Goal: Navigation & Orientation: Find specific page/section

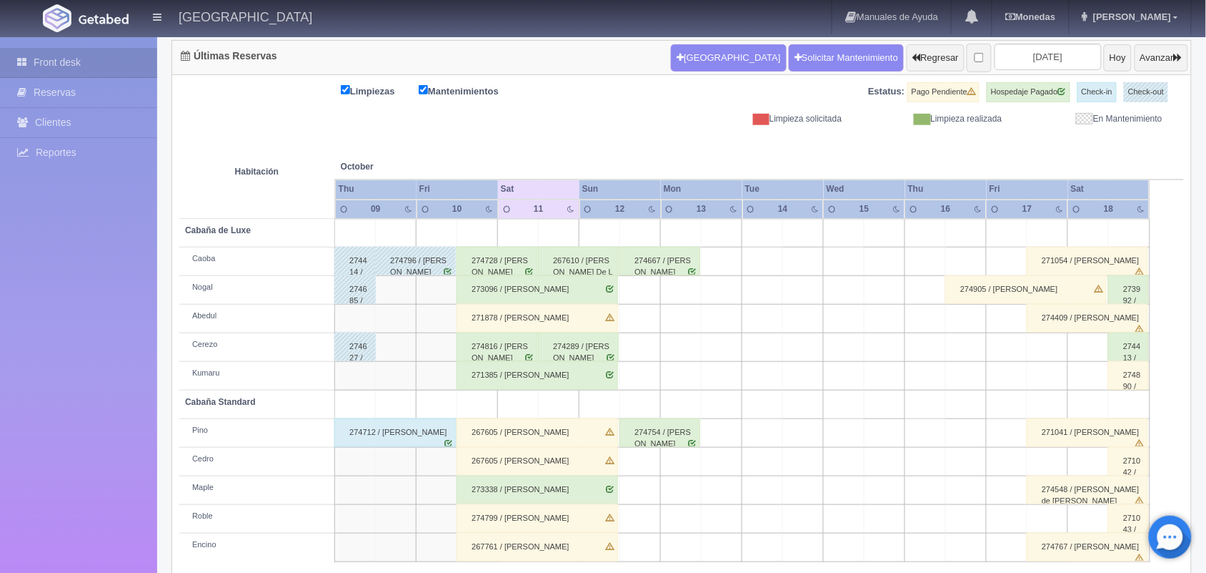
scroll to position [162, 0]
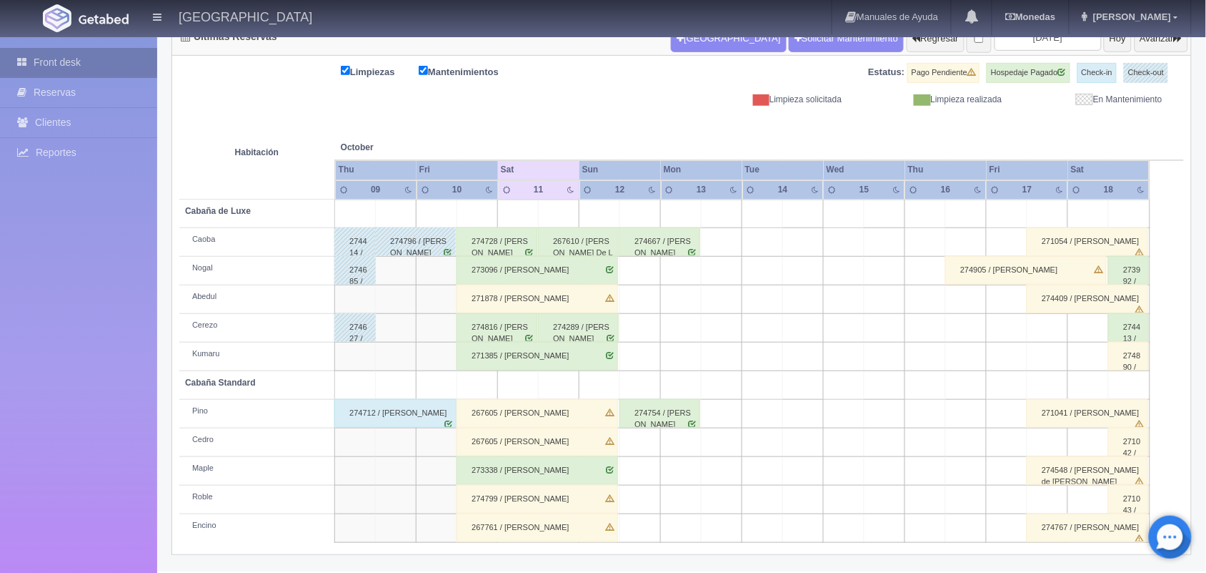
click at [112, 59] on link "Front desk" at bounding box center [78, 62] width 157 height 29
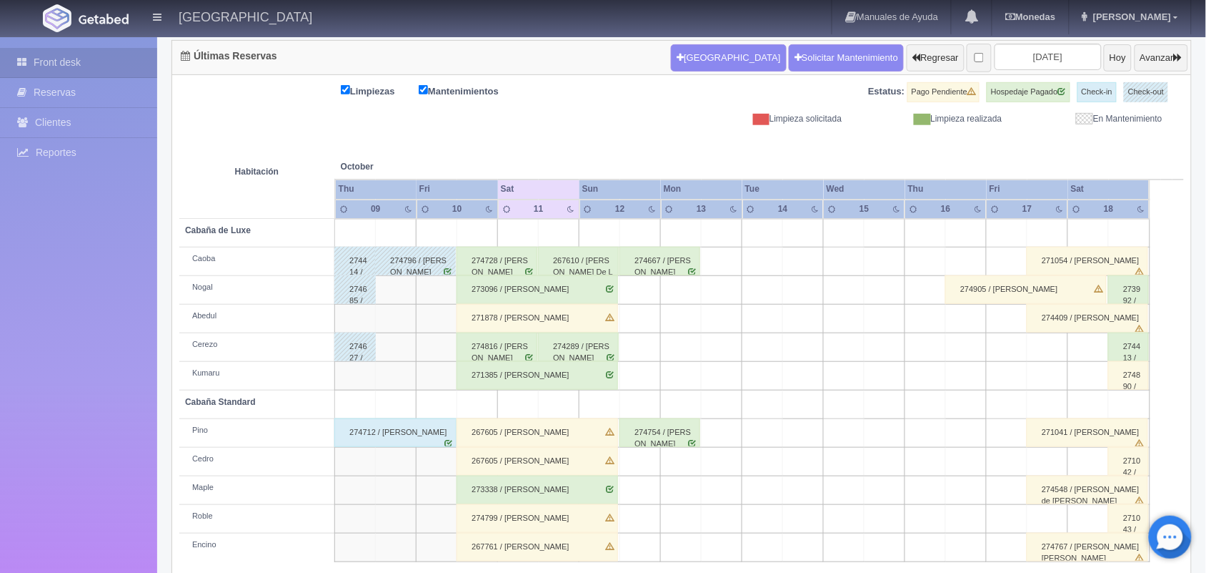
scroll to position [162, 0]
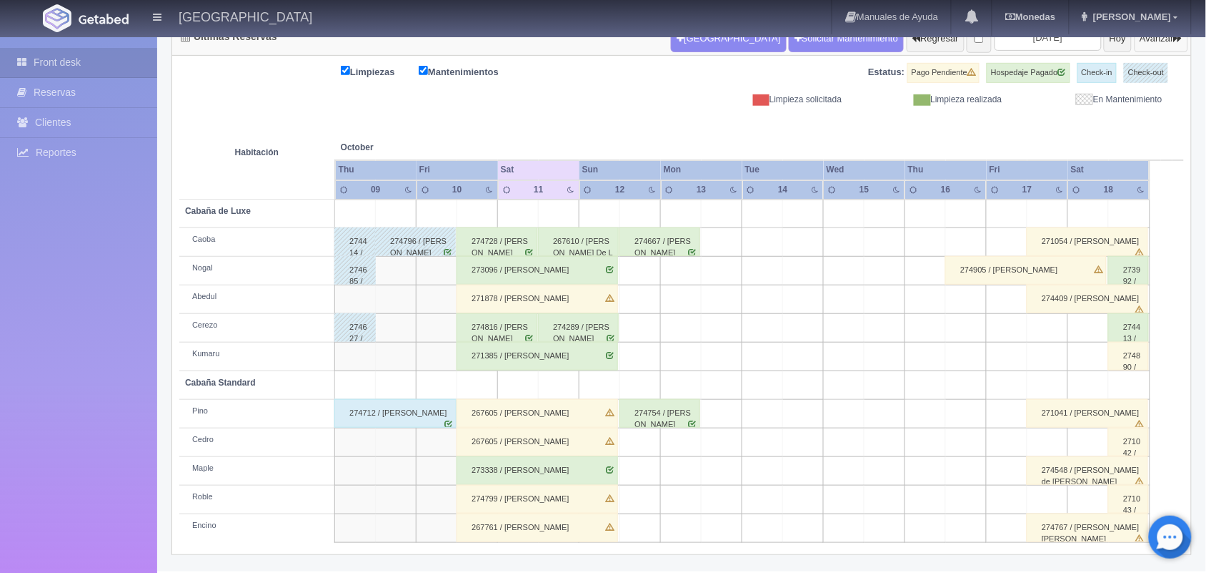
click at [1148, 44] on button "Avanzar" at bounding box center [1162, 38] width 54 height 27
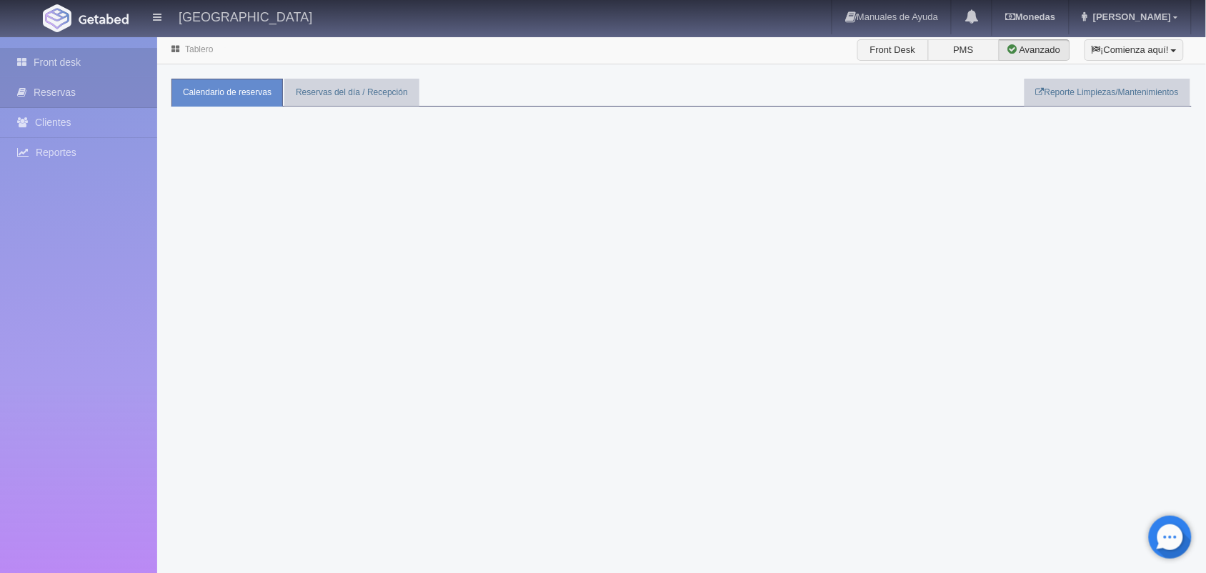
click at [111, 71] on link "Front desk" at bounding box center [78, 62] width 157 height 29
click at [111, 56] on link "Front desk" at bounding box center [78, 62] width 157 height 29
